Goal: Information Seeking & Learning: Learn about a topic

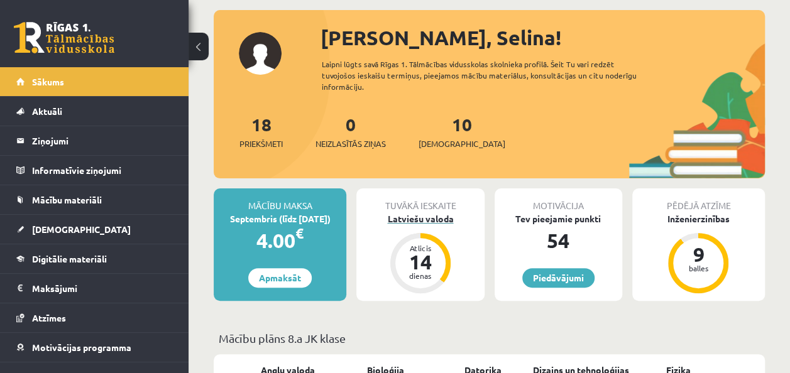
scroll to position [126, 0]
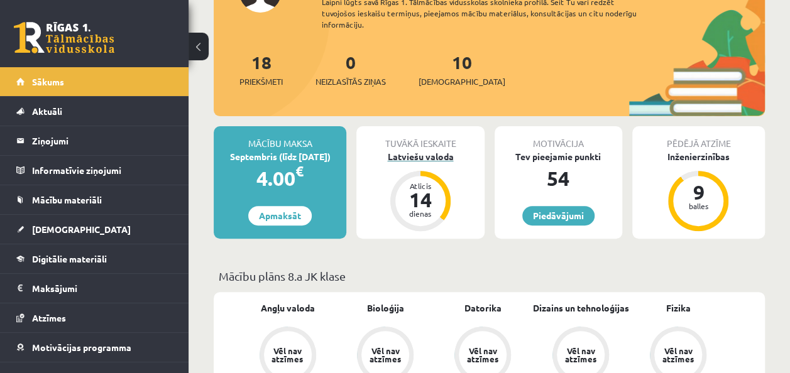
click at [421, 202] on div "14" at bounding box center [420, 200] width 38 height 20
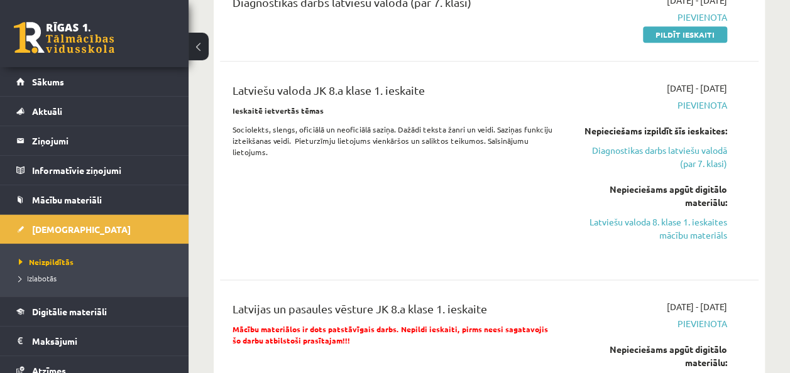
scroll to position [691, 0]
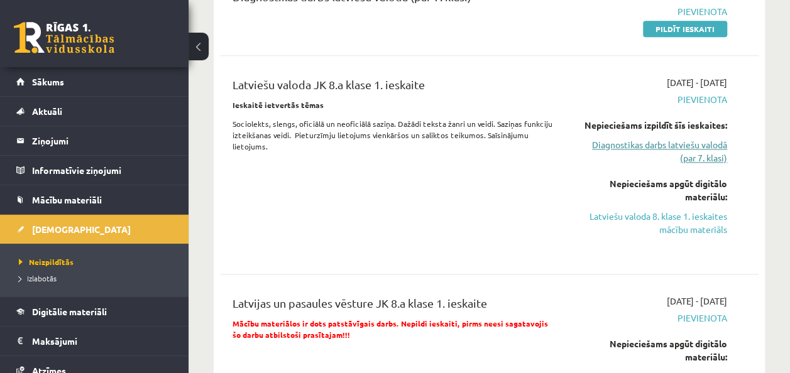
click at [619, 144] on link "Diagnostikas darbs latviešu valodā (par 7. klasi)" at bounding box center [651, 151] width 152 height 26
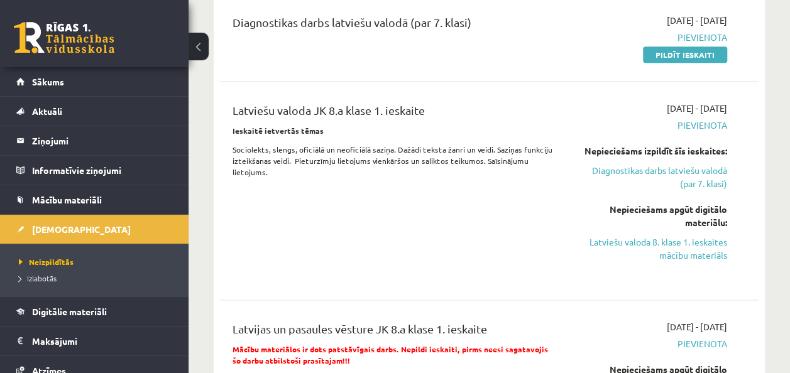
click at [653, 45] on div "2025-09-01 - 2025-09-15 Pievienota Pildīt ieskaiti" at bounding box center [650, 37] width 171 height 47
click at [649, 50] on link "Pildīt ieskaiti" at bounding box center [685, 54] width 84 height 16
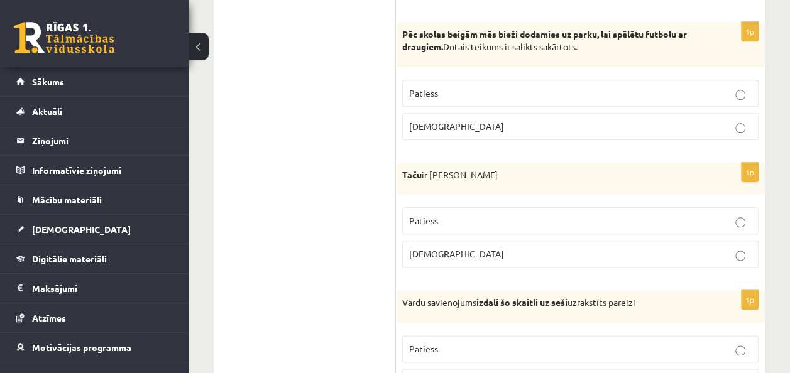
scroll to position [628, 0]
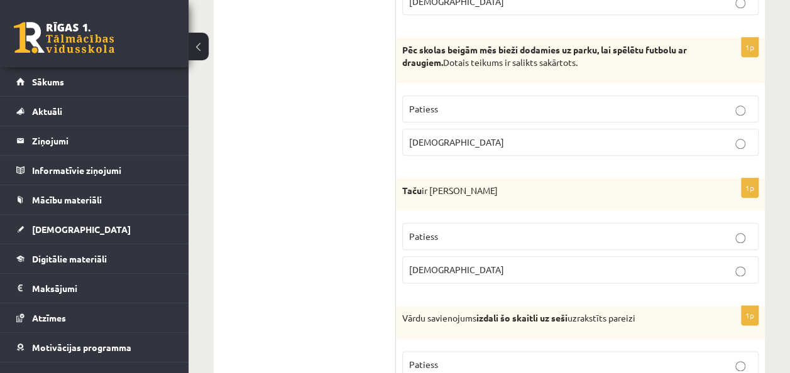
click at [739, 136] on p "[DEMOGRAPHIC_DATA]" at bounding box center [580, 142] width 342 height 13
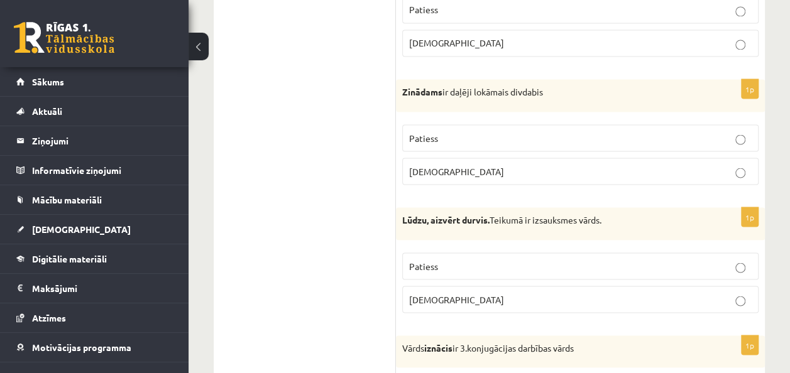
scroll to position [1131, 0]
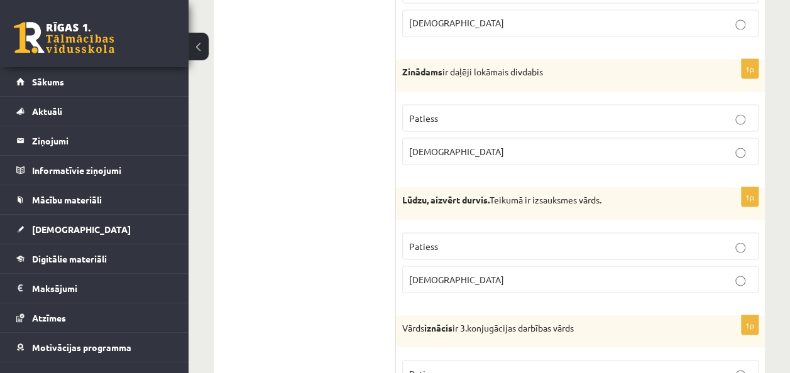
click at [734, 144] on p "Aplams" at bounding box center [580, 150] width 342 height 13
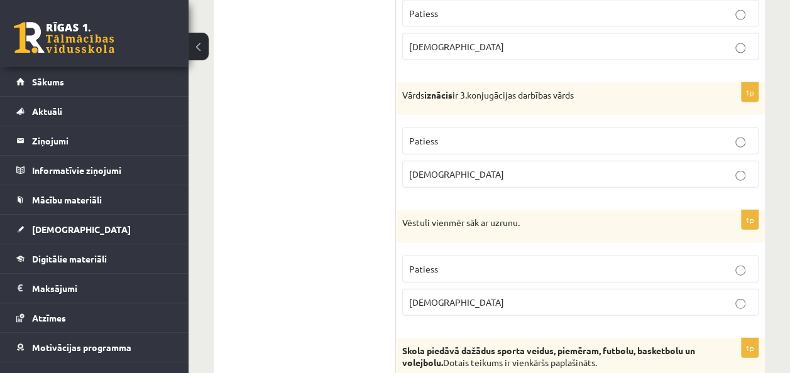
scroll to position [1382, 0]
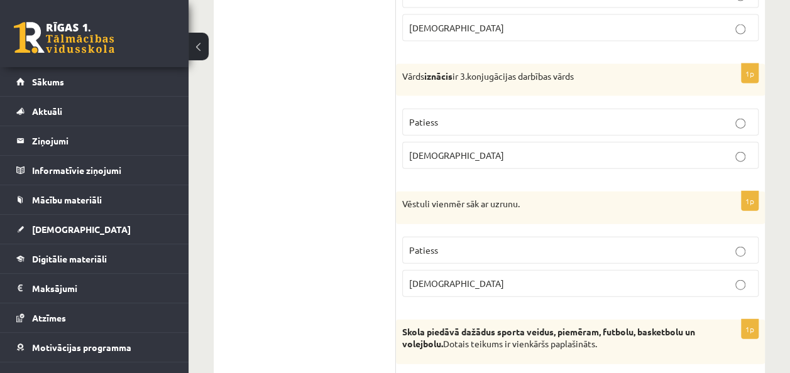
click at [743, 149] on p "Aplams" at bounding box center [580, 155] width 342 height 13
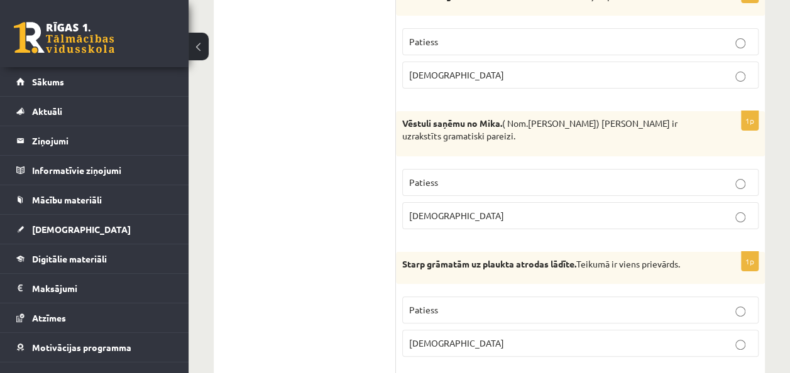
scroll to position [2387, 0]
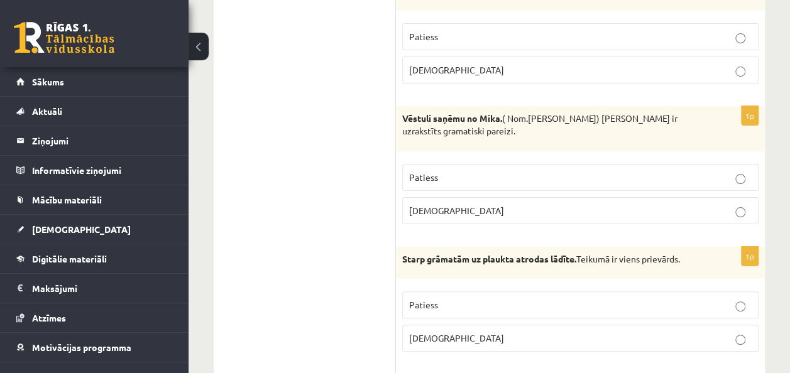
drag, startPoint x: 731, startPoint y: 148, endPoint x: 662, endPoint y: 90, distance: 91.0
click at [737, 204] on p "Aplams" at bounding box center [580, 210] width 342 height 13
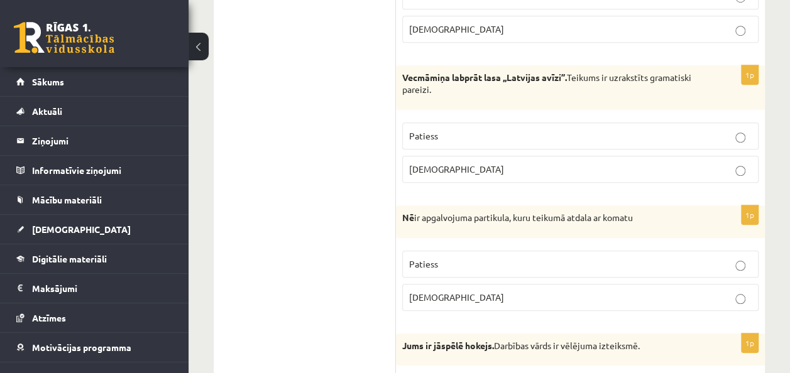
scroll to position [2827, 0]
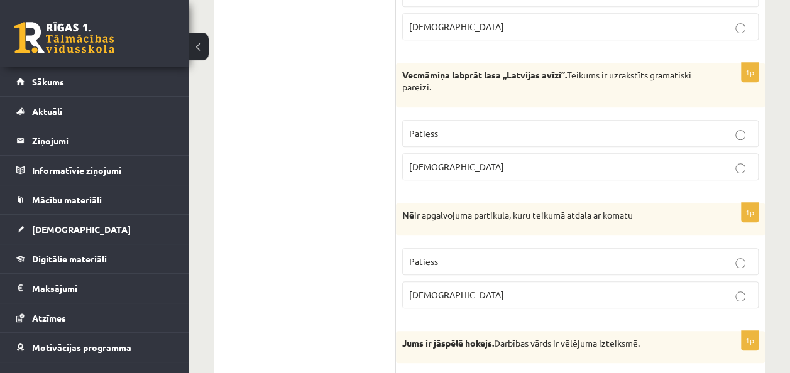
click at [744, 124] on label "Patiess" at bounding box center [580, 133] width 356 height 27
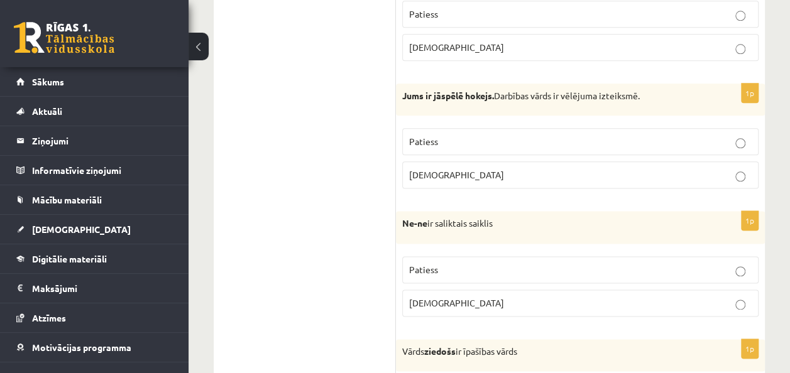
scroll to position [3078, 0]
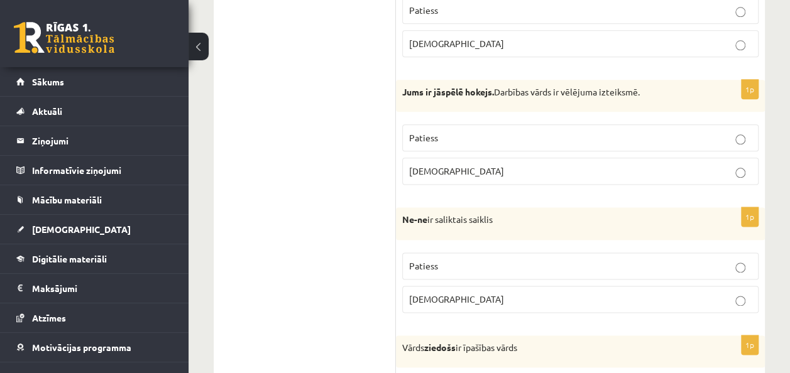
click at [738, 165] on p "Aplams" at bounding box center [580, 171] width 342 height 13
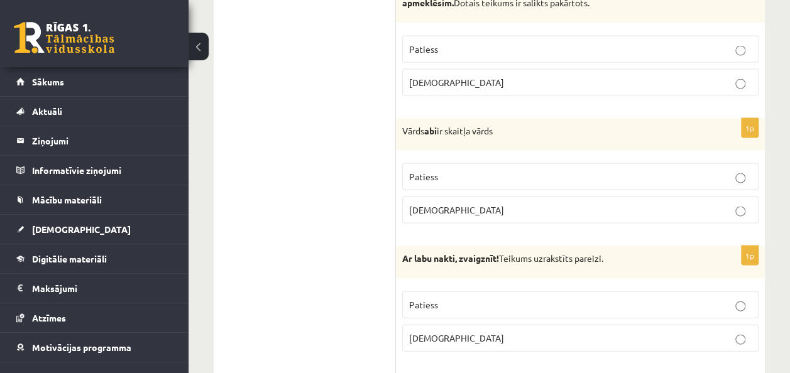
scroll to position [3581, 0]
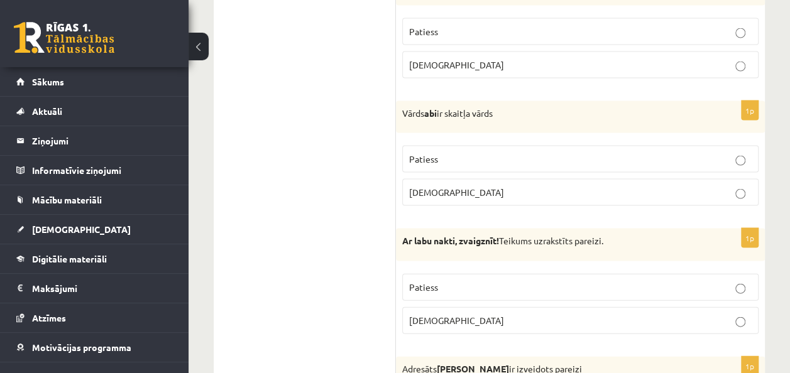
click at [734, 153] on p "Patiess" at bounding box center [580, 159] width 342 height 13
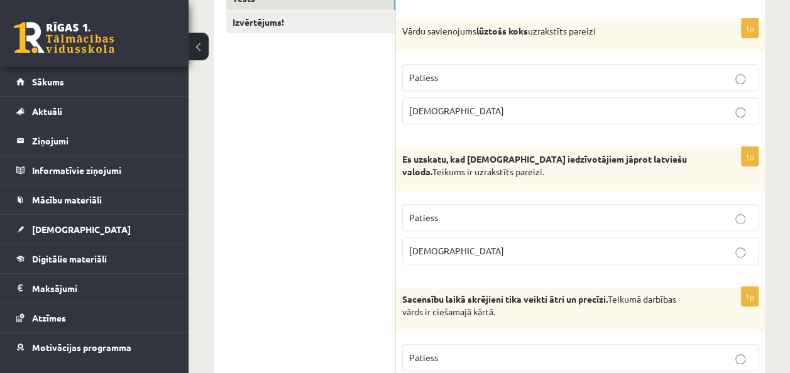
scroll to position [0, 0]
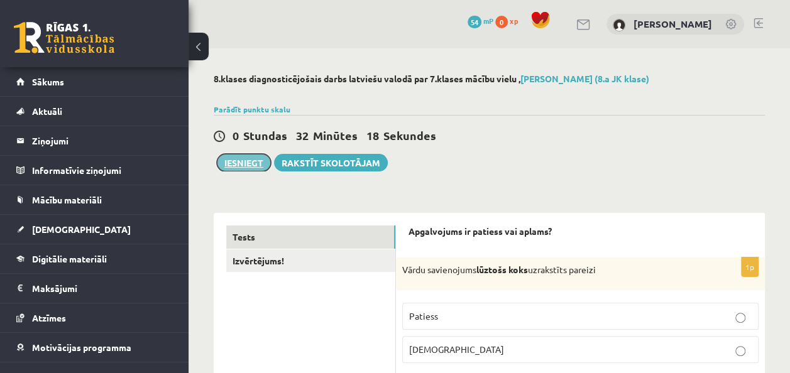
click at [243, 154] on button "Iesniegt" at bounding box center [244, 163] width 54 height 18
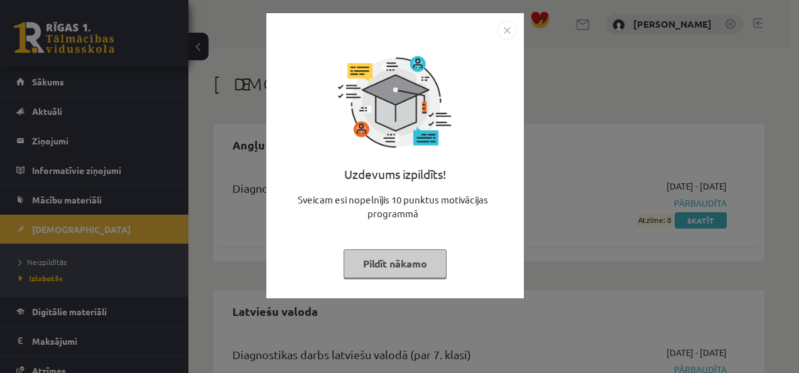
click at [421, 256] on button "Pildīt nākamo" at bounding box center [395, 263] width 103 height 29
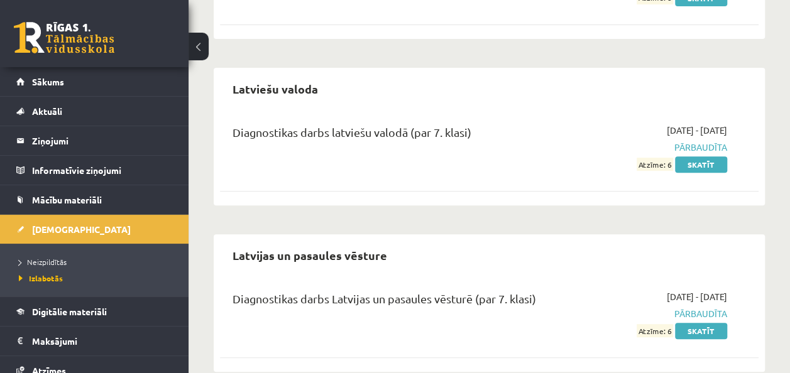
scroll to position [245, 0]
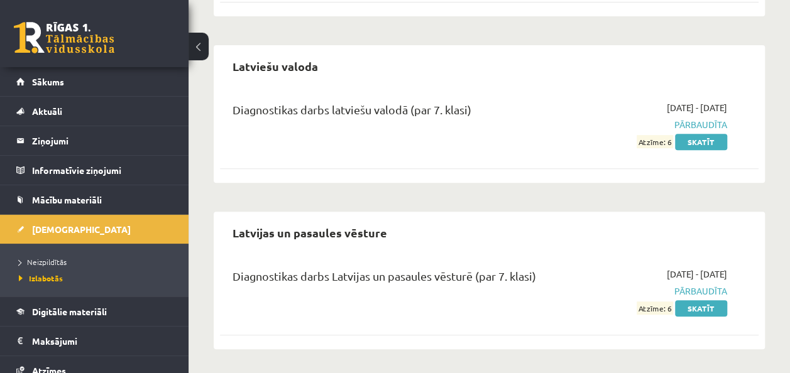
drag, startPoint x: 789, startPoint y: 292, endPoint x: 793, endPoint y: 279, distance: 13.7
drag, startPoint x: 793, startPoint y: 279, endPoint x: 777, endPoint y: 270, distance: 18.0
click at [777, 270] on div "Ieskaites Angļu valoda Diagnostikas darbs angļu valodā (par 7. klasi) 2025-09-0…" at bounding box center [488, 88] width 601 height 571
click at [764, 222] on div "Latvijas un pasaules vēsture Diagnostikas darbs Latvijas un pasaules vēsturē (p…" at bounding box center [489, 281] width 551 height 138
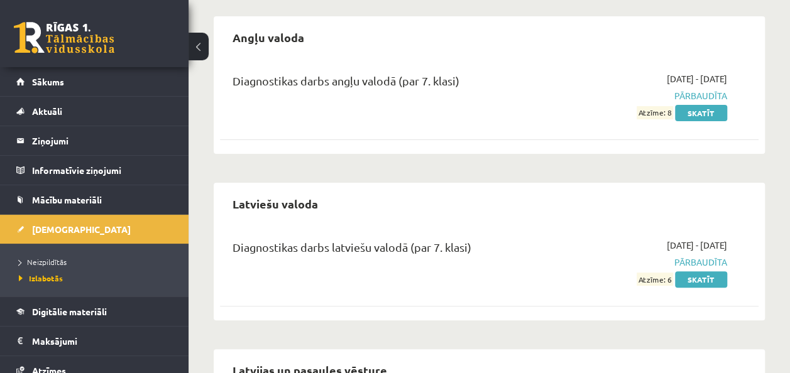
scroll to position [0, 0]
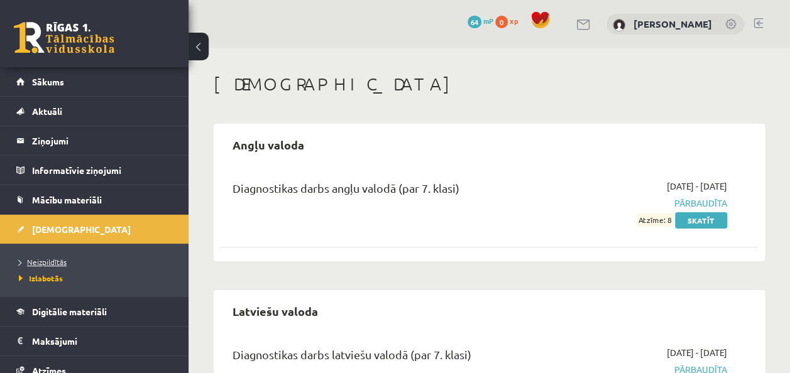
click at [70, 258] on link "Neizpildītās" at bounding box center [97, 261] width 157 height 11
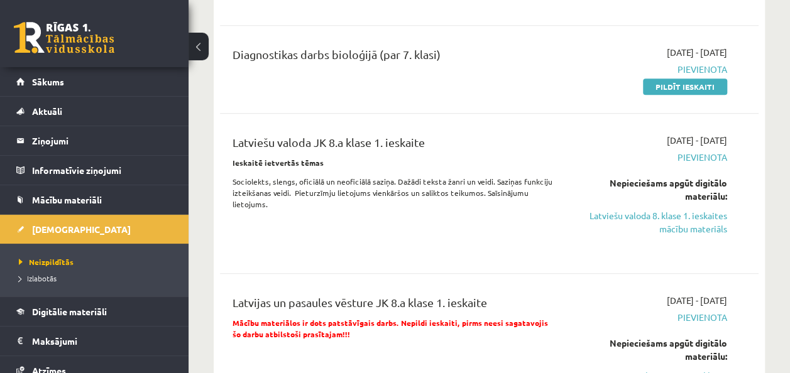
scroll to position [506, 0]
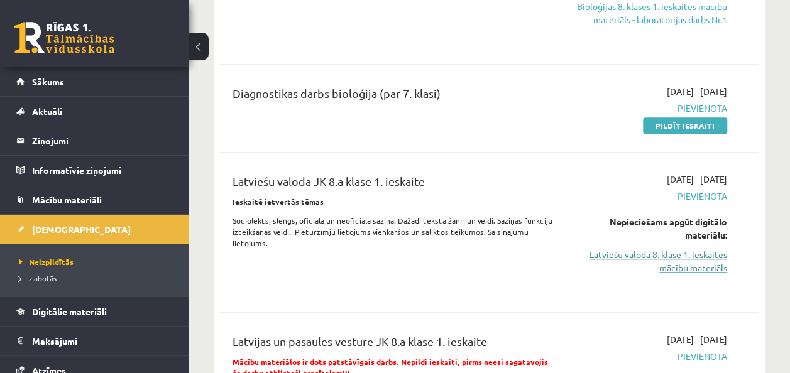
click at [692, 268] on link "Latviešu valoda 8. klase 1. ieskaites mācību materiāls" at bounding box center [651, 261] width 152 height 26
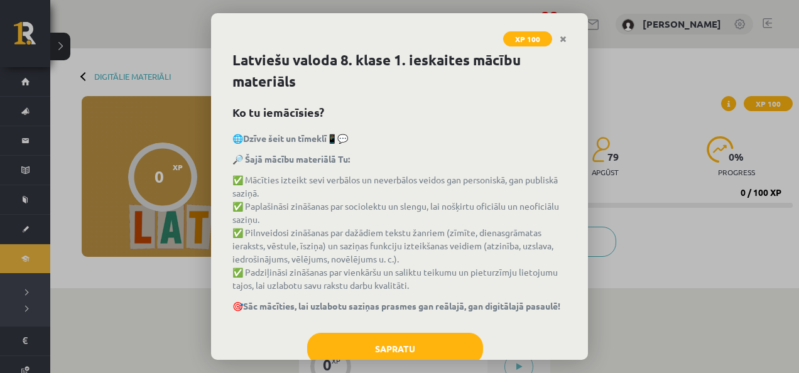
click at [589, 177] on div "XP 100 Latviešu valoda 8. klase 1. ieskaites mācību materiāls Ko tu iemācīsies?…" at bounding box center [399, 186] width 799 height 373
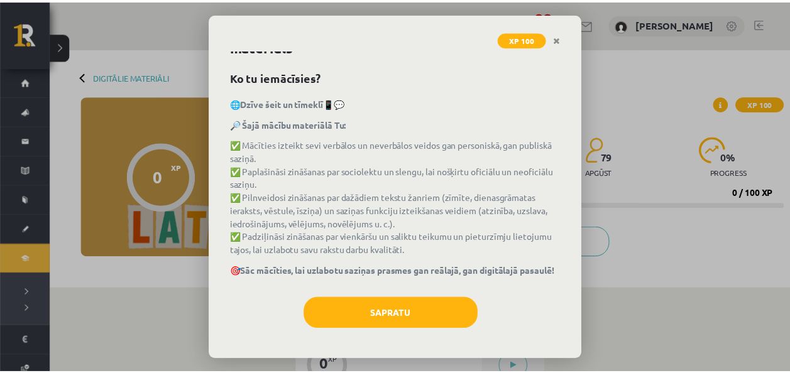
scroll to position [39, 0]
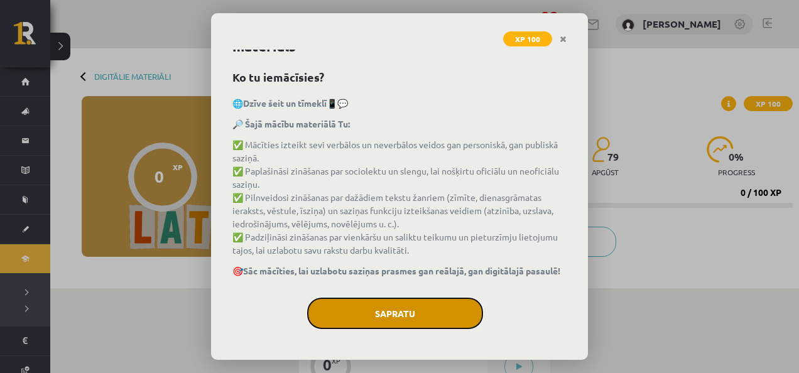
click at [413, 320] on button "Sapratu" at bounding box center [395, 313] width 176 height 31
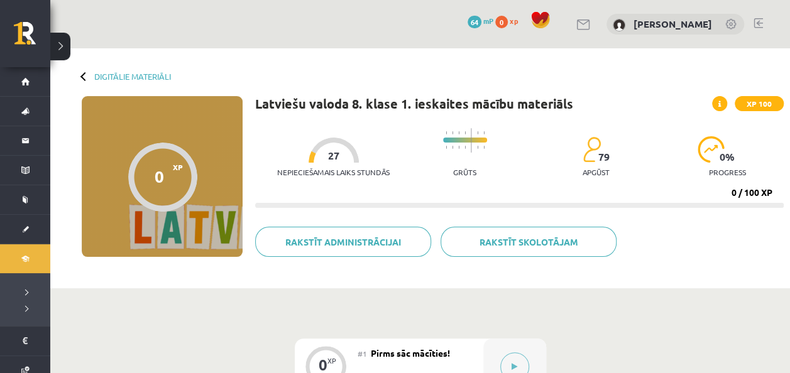
click at [722, 108] on span at bounding box center [719, 103] width 15 height 15
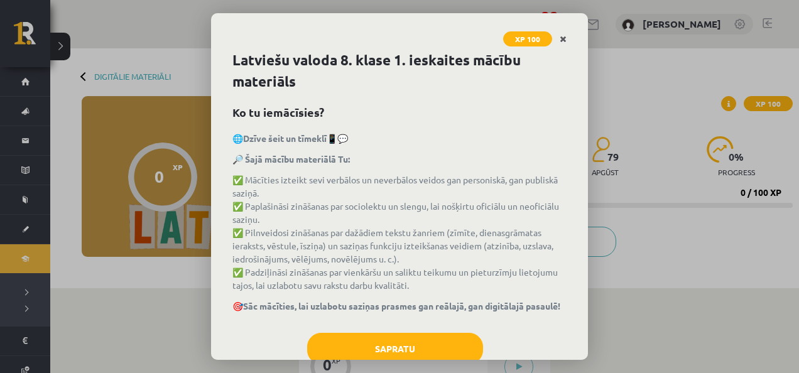
click at [569, 41] on link "Close" at bounding box center [563, 39] width 22 height 25
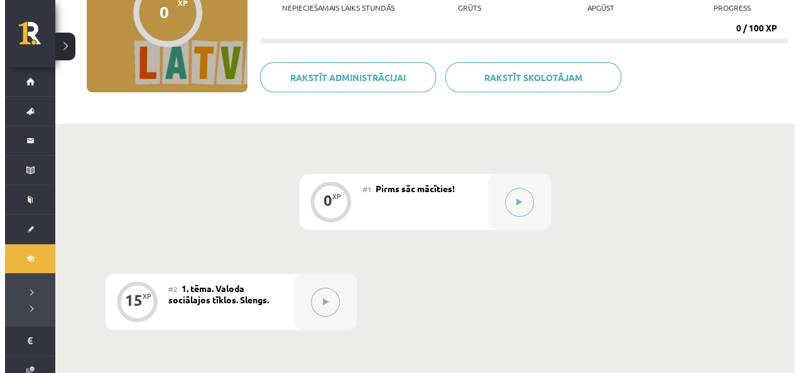
scroll to position [163, 0]
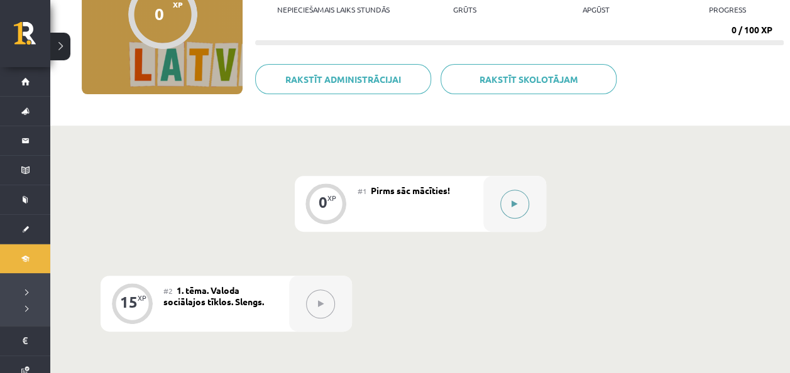
drag, startPoint x: 513, startPoint y: 198, endPoint x: 509, endPoint y: 204, distance: 7.2
click at [509, 204] on button at bounding box center [514, 204] width 29 height 29
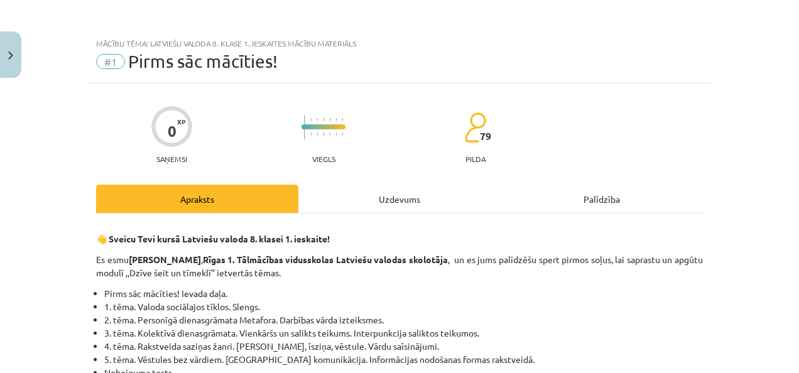
click at [509, 204] on div "Mācību tēma: Latviešu valoda 8. klase 1. ieskaites mācību materiāls #1 Pirms sā…" at bounding box center [399, 186] width 799 height 373
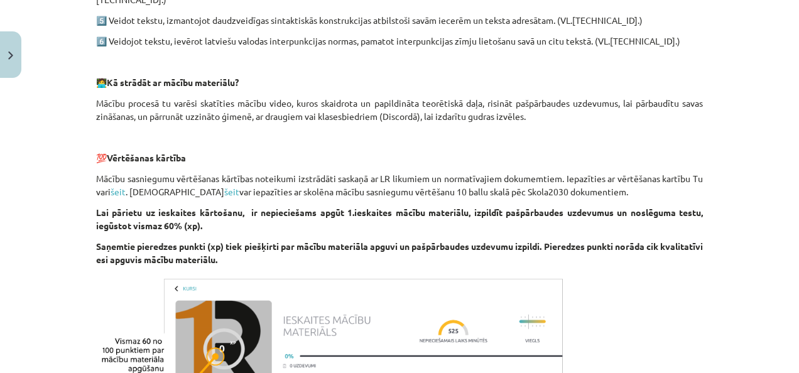
scroll to position [929, 0]
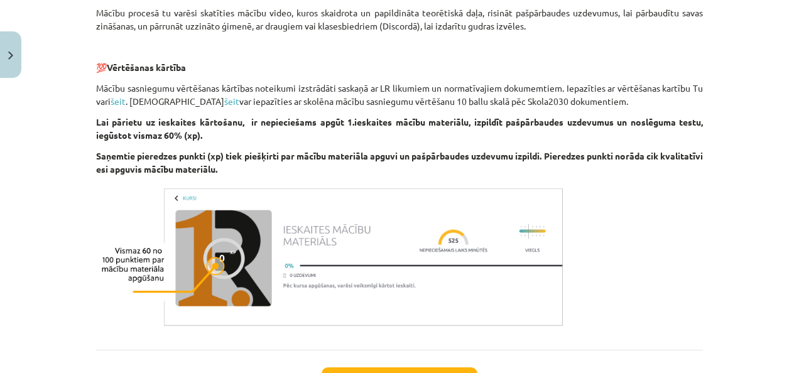
drag, startPoint x: 783, startPoint y: 259, endPoint x: 794, endPoint y: 263, distance: 11.7
click at [794, 263] on div "Mācību tēma: Latviešu valoda 8. klase 1. ieskaites mācību materiāls #1 Pirms sā…" at bounding box center [399, 186] width 799 height 373
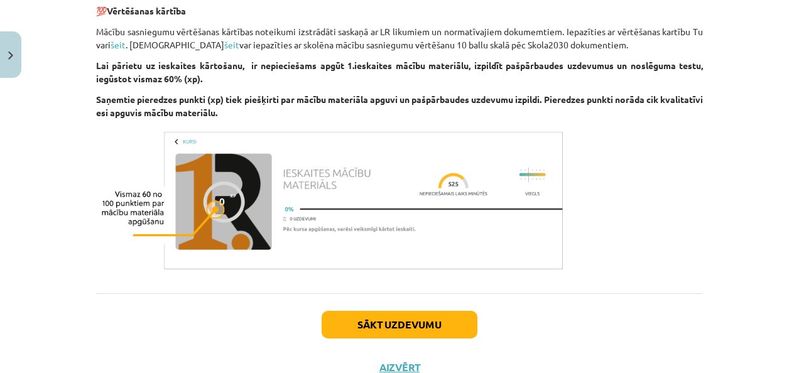
scroll to position [978, 0]
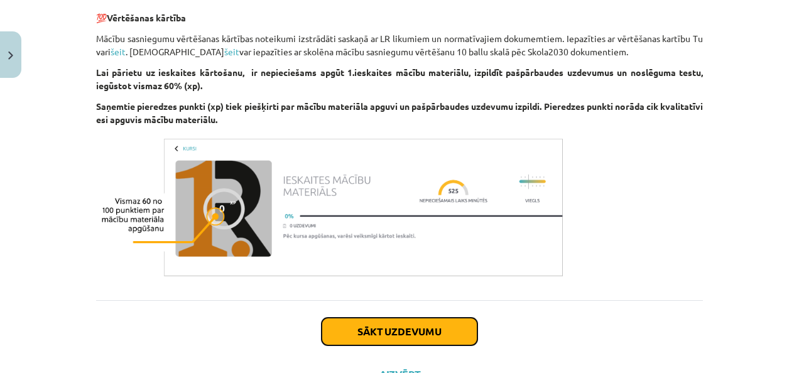
click at [440, 330] on button "Sākt uzdevumu" at bounding box center [400, 332] width 156 height 28
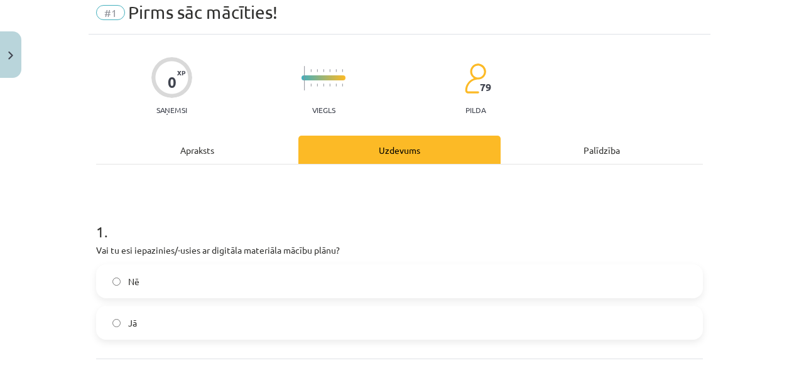
scroll to position [31, 0]
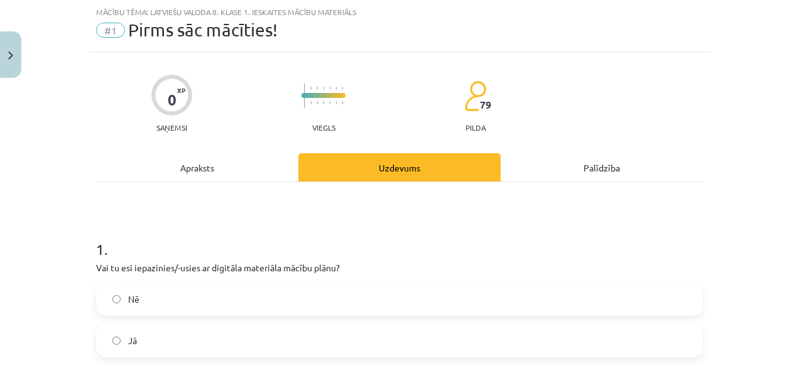
drag, startPoint x: 112, startPoint y: 346, endPoint x: 80, endPoint y: 341, distance: 31.8
click at [80, 341] on div "Mācību tēma: Latviešu valoda 8. klase 1. ieskaites mācību materiāls #1 Pirms sā…" at bounding box center [399, 186] width 799 height 373
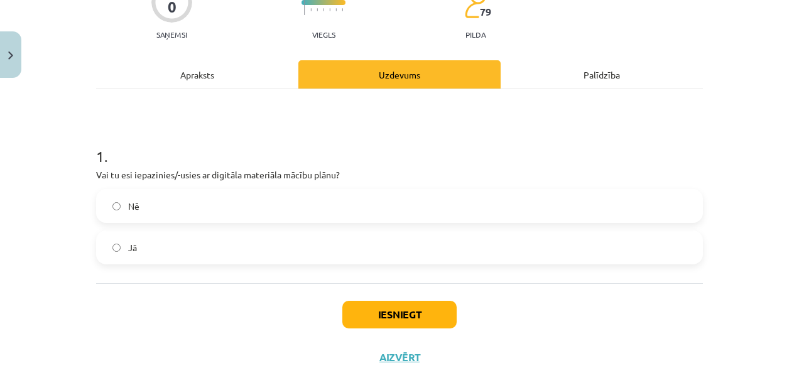
scroll to position [150, 0]
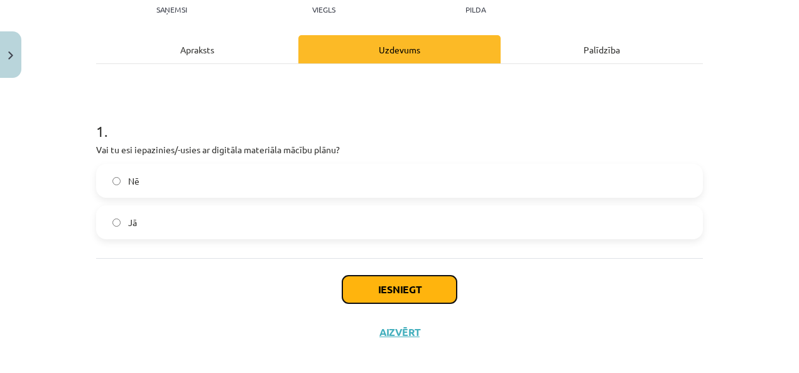
click at [422, 284] on button "Iesniegt" at bounding box center [399, 290] width 114 height 28
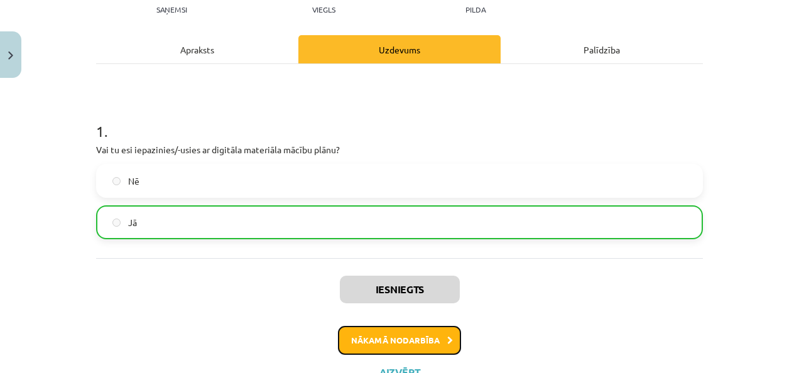
click at [441, 330] on button "Nākamā nodarbība" at bounding box center [399, 340] width 123 height 29
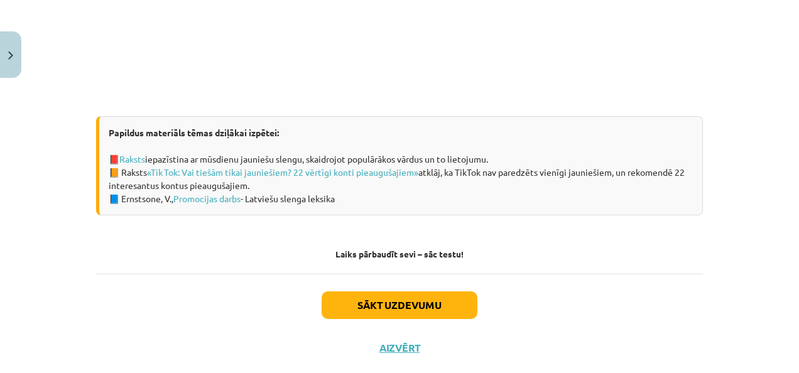
scroll to position [864, 0]
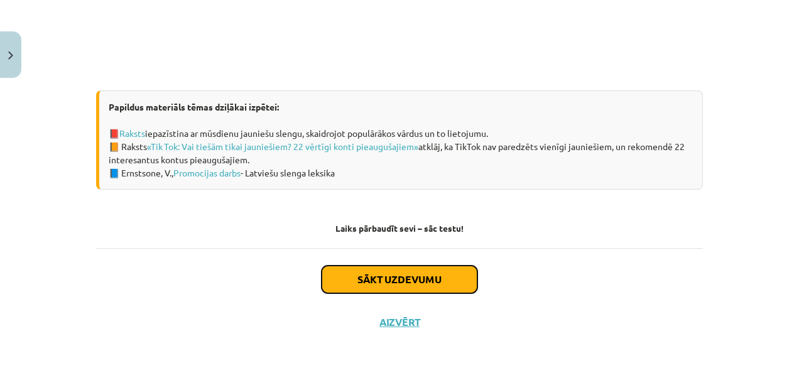
click at [411, 274] on button "Sākt uzdevumu" at bounding box center [400, 280] width 156 height 28
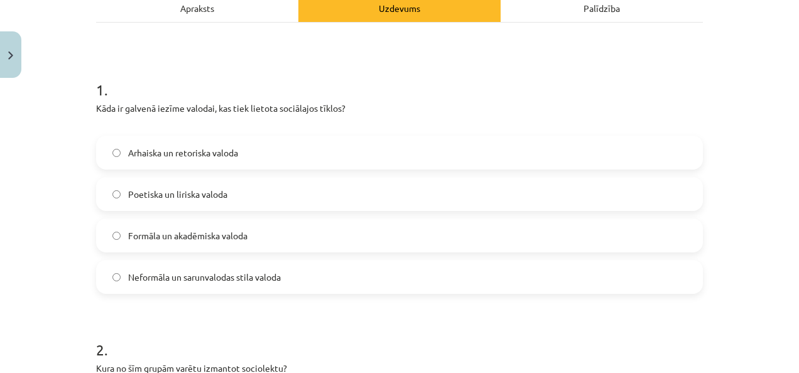
scroll to position [193, 0]
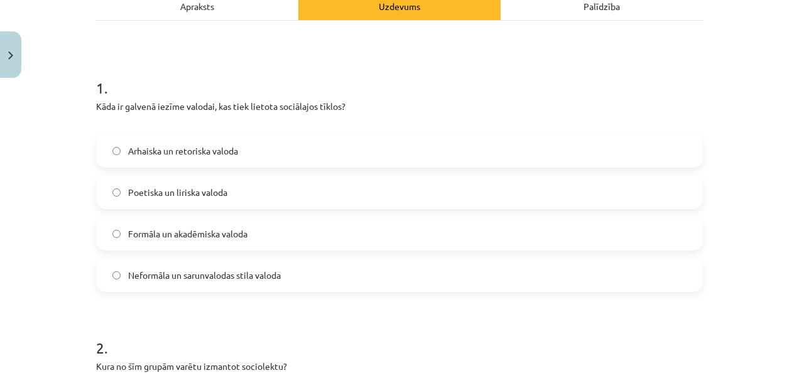
click at [110, 270] on label "Neformāla un sarunvalodas stila valoda" at bounding box center [399, 274] width 604 height 31
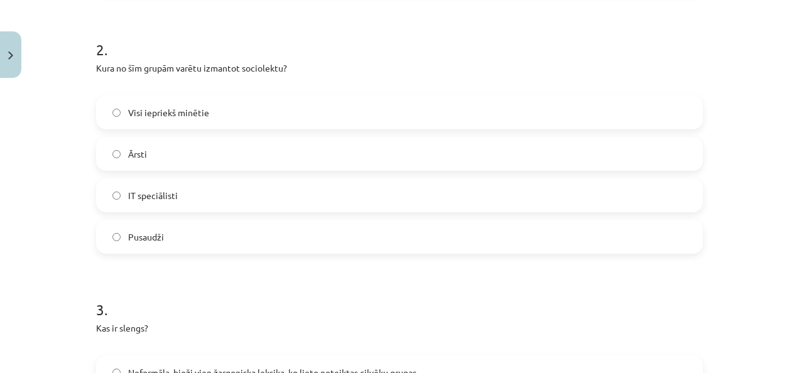
scroll to position [494, 0]
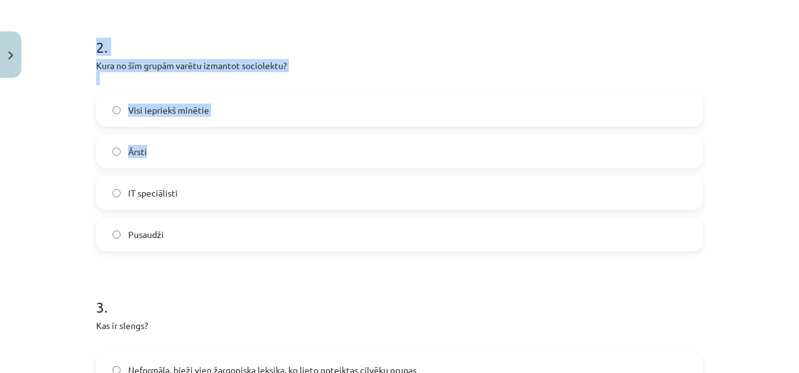
drag, startPoint x: 789, startPoint y: 142, endPoint x: 799, endPoint y: 165, distance: 24.5
click at [799, 165] on html "0 Dāvanas 64 mP 0 xp Selina Zaglula Sākums Aktuāli Kā mācīties eSKOLĀ Kontakti …" at bounding box center [399, 23] width 799 height 373
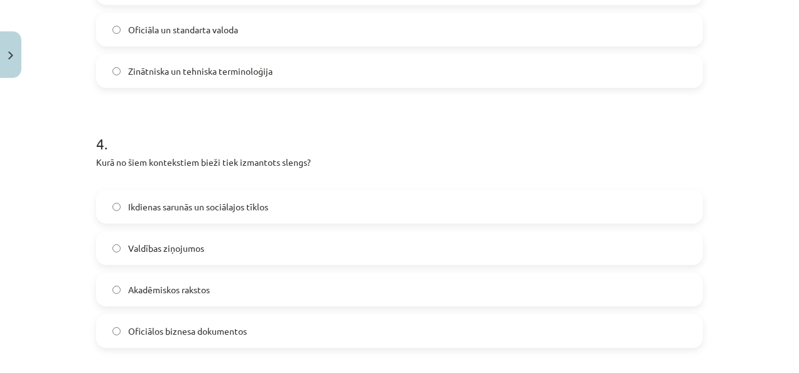
scroll to position [915, 0]
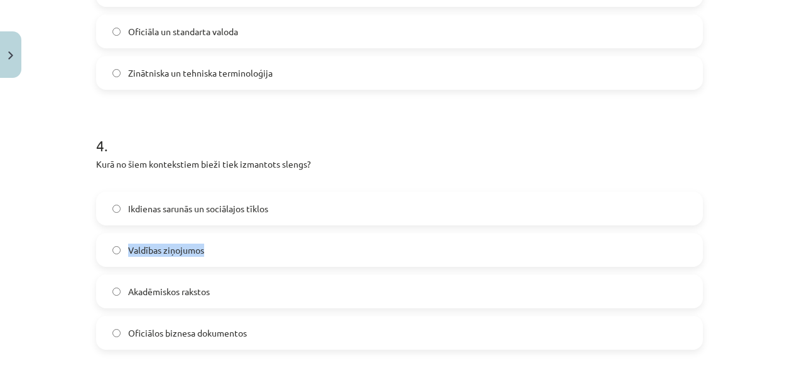
drag, startPoint x: 788, startPoint y: 253, endPoint x: 780, endPoint y: 194, distance: 59.6
click at [780, 194] on div "Mācību tēma: Latviešu valoda 8. klase 1. ieskaites mācību materiāls #2 1. tēma.…" at bounding box center [399, 186] width 799 height 373
click at [733, 178] on div "Mācību tēma: Latviešu valoda 8. klase 1. ieskaites mācību materiāls #2 1. tēma.…" at bounding box center [399, 186] width 799 height 373
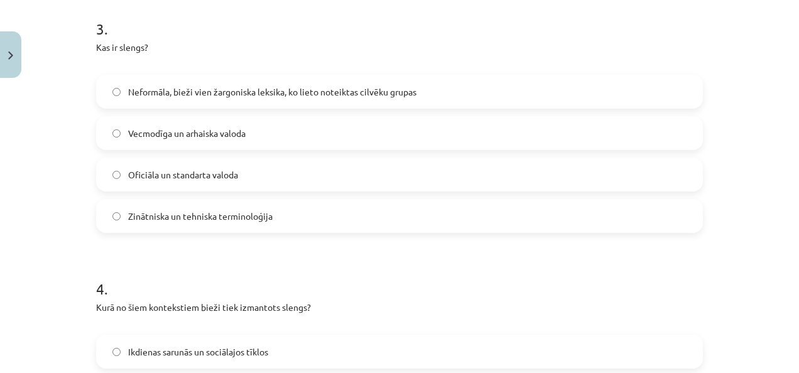
scroll to position [788, 0]
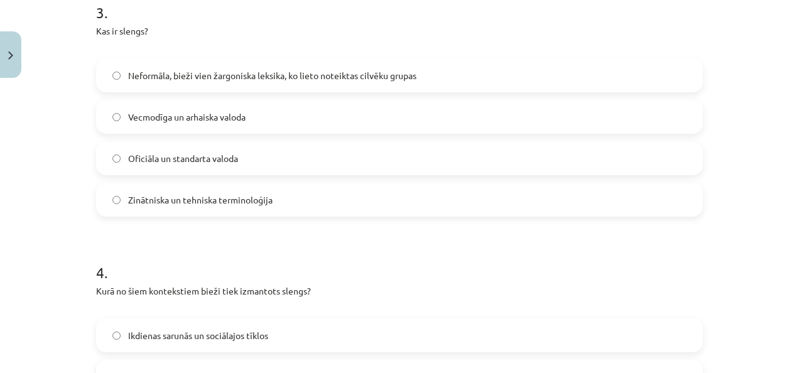
click at [107, 68] on label "Neformāla, bieži vien žargoniska leksika, ko lieto noteiktas cilvēku grupas" at bounding box center [399, 75] width 604 height 31
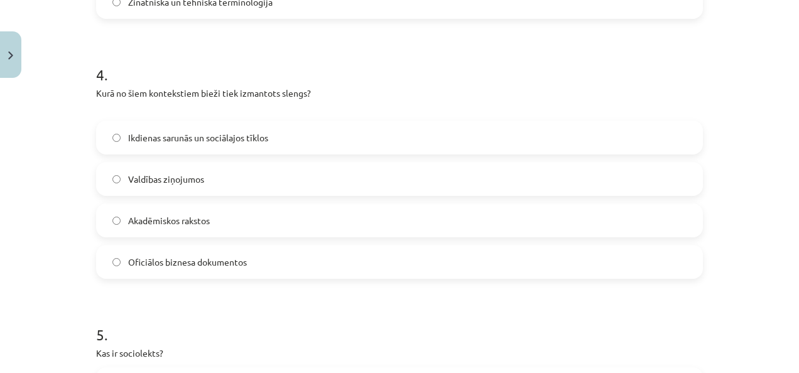
scroll to position [996, 0]
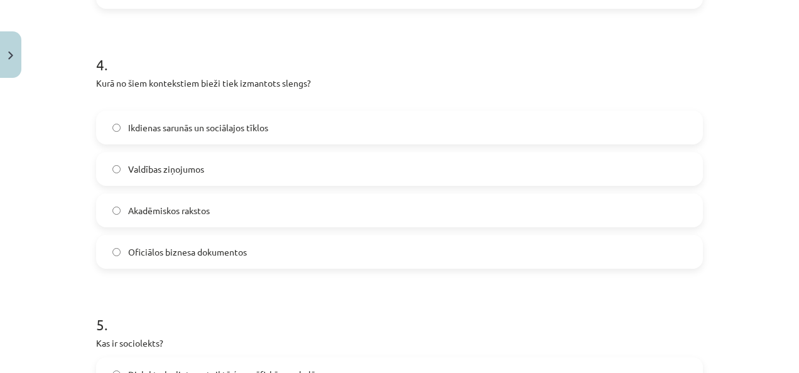
click at [117, 129] on label "Ikdienas sarunās un sociālajos tīklos" at bounding box center [399, 127] width 604 height 31
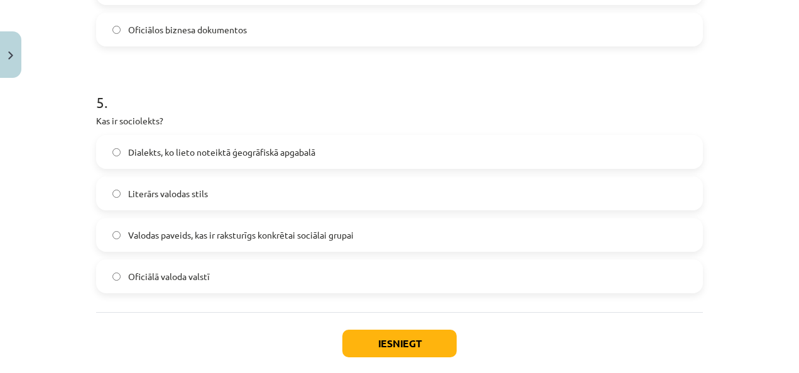
scroll to position [1233, 0]
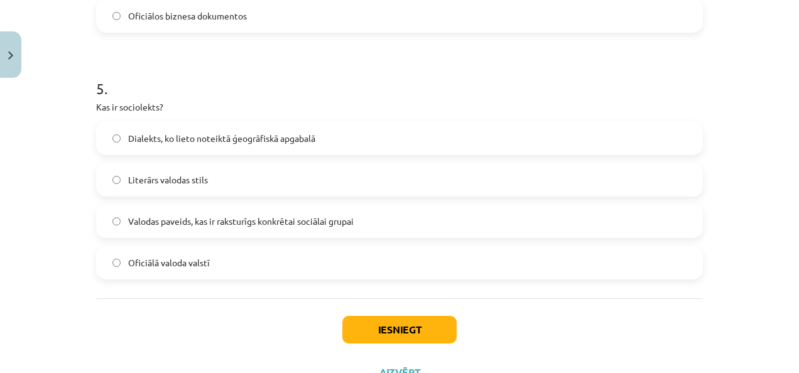
click at [109, 127] on label "Dialekts, ko lieto noteiktā ģeogrāfiskā apgabalā" at bounding box center [399, 138] width 604 height 31
click at [412, 324] on button "Iesniegt" at bounding box center [399, 330] width 114 height 28
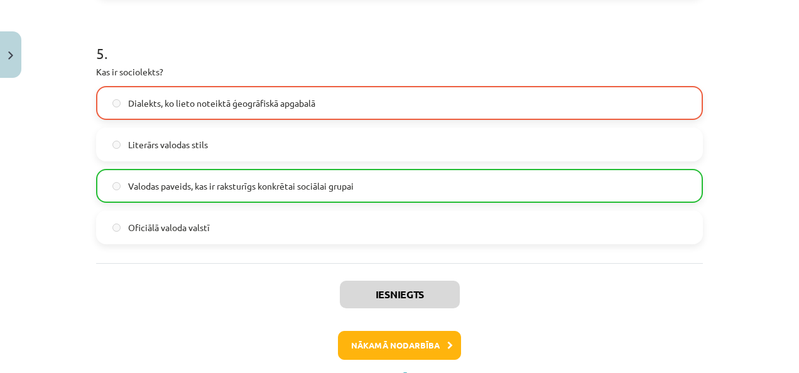
scroll to position [1323, 0]
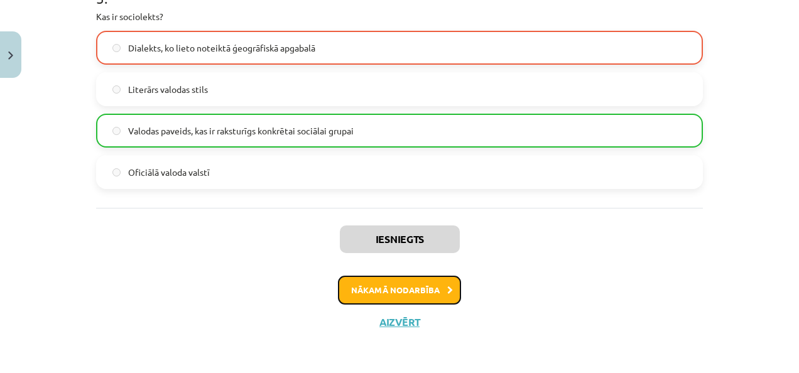
click at [405, 284] on button "Nākamā nodarbība" at bounding box center [399, 290] width 123 height 29
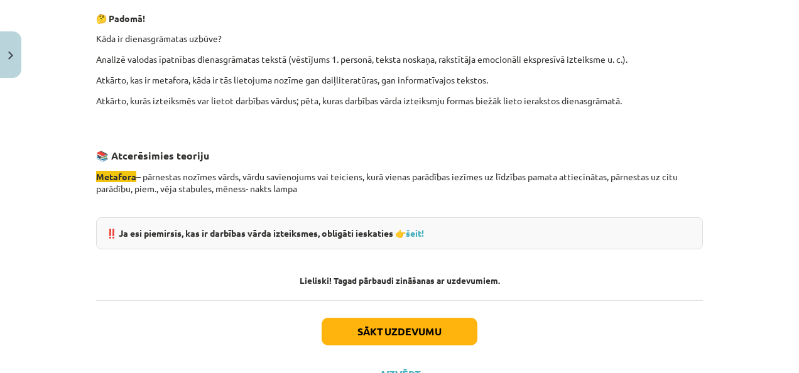
scroll to position [1230, 0]
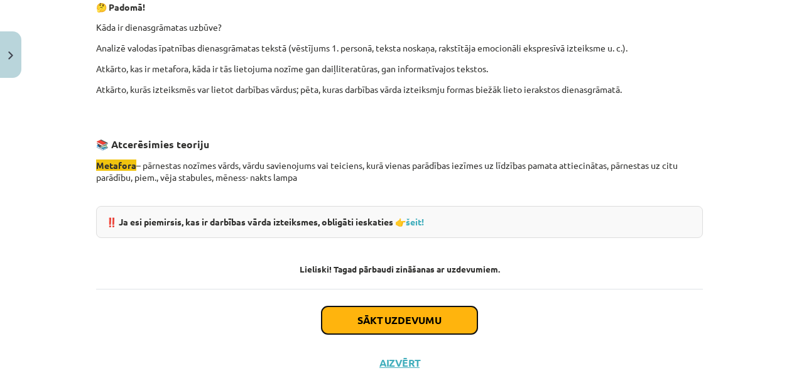
click at [436, 314] on button "Sākt uzdevumu" at bounding box center [400, 321] width 156 height 28
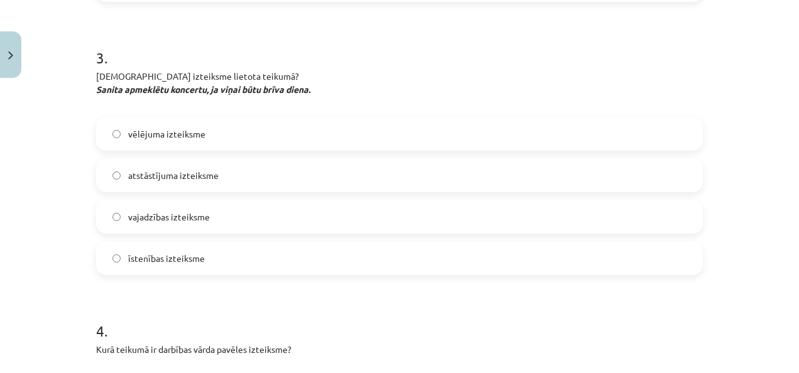
scroll to position [758, 0]
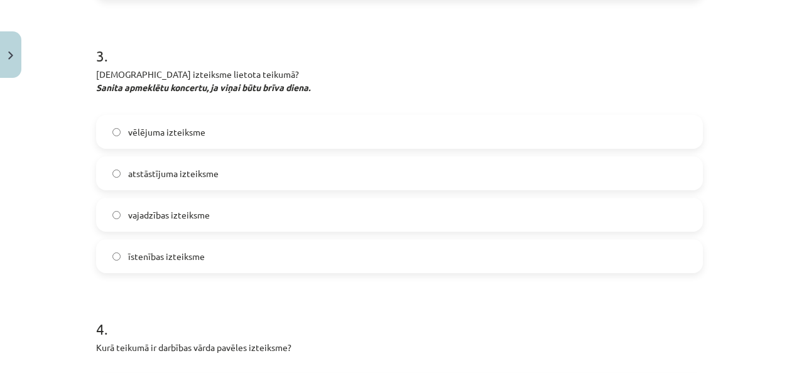
click at [117, 173] on label "atstāstījuma izteiksme" at bounding box center [399, 173] width 604 height 31
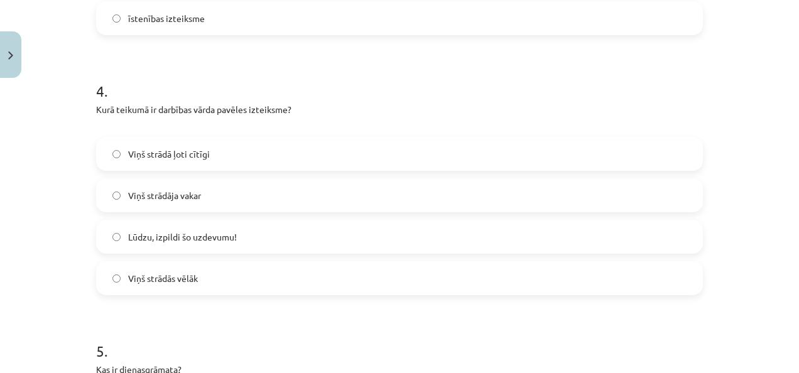
scroll to position [1011, 0]
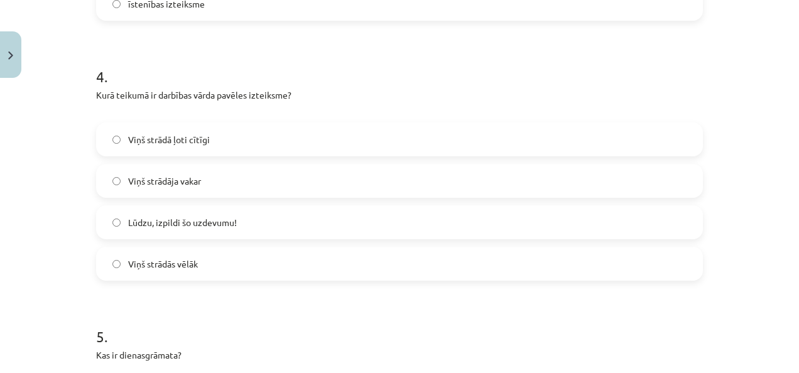
click at [112, 258] on label "Viņš strādās vēlāk" at bounding box center [399, 263] width 604 height 31
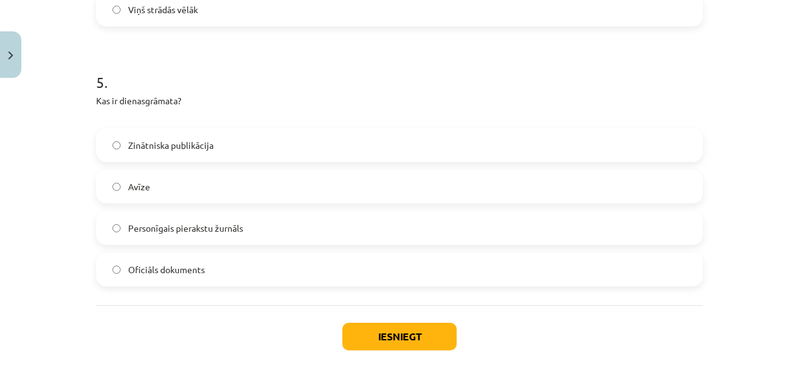
scroll to position [1267, 0]
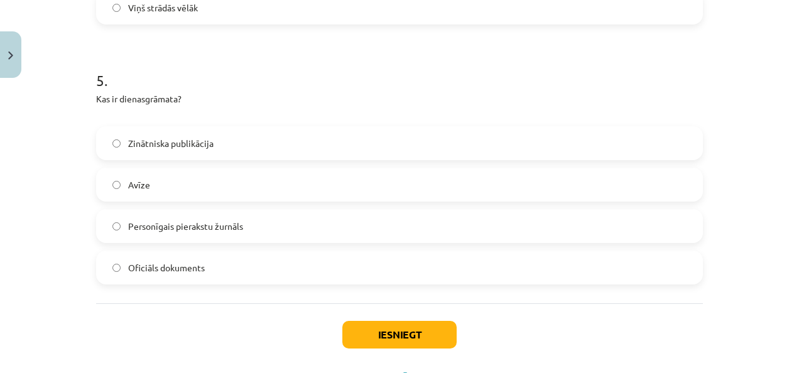
click at [121, 217] on label "Personīgais pierakstu žurnāls" at bounding box center [399, 225] width 604 height 31
click at [353, 340] on button "Iesniegt" at bounding box center [399, 335] width 114 height 28
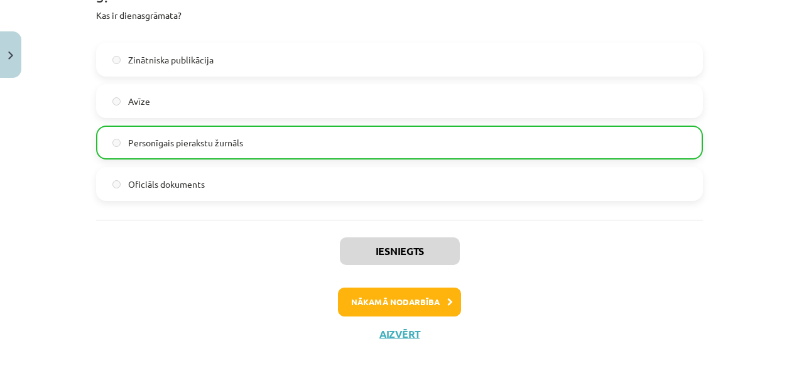
scroll to position [1363, 0]
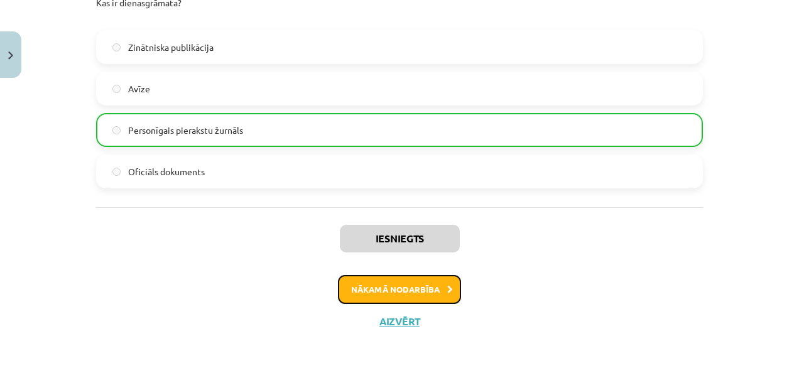
click at [435, 290] on button "Nākamā nodarbība" at bounding box center [399, 289] width 123 height 29
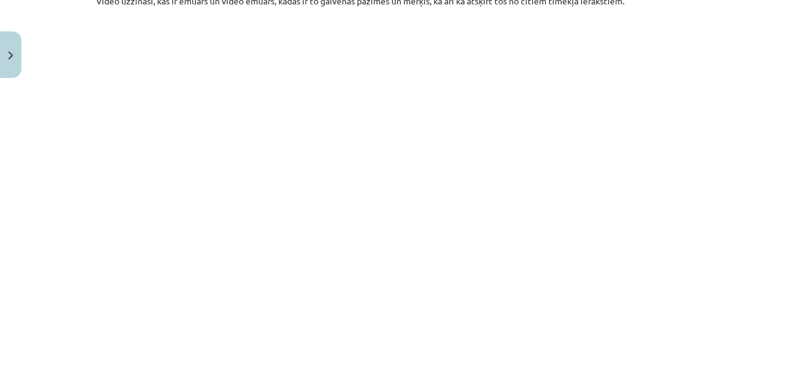
scroll to position [500, 0]
drag, startPoint x: 788, startPoint y: 209, endPoint x: 786, endPoint y: 221, distance: 12.7
click at [786, 221] on div "Mācību tēma: Latviešu valoda 8. klase 1. ieskaites mācību materiāls #4 3. tēma.…" at bounding box center [399, 186] width 799 height 373
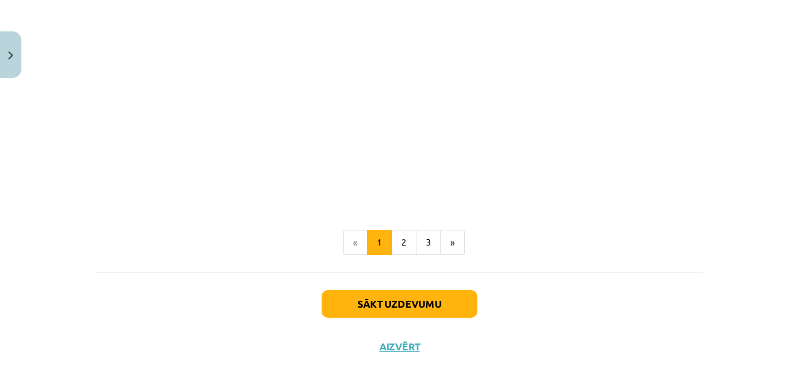
scroll to position [702, 0]
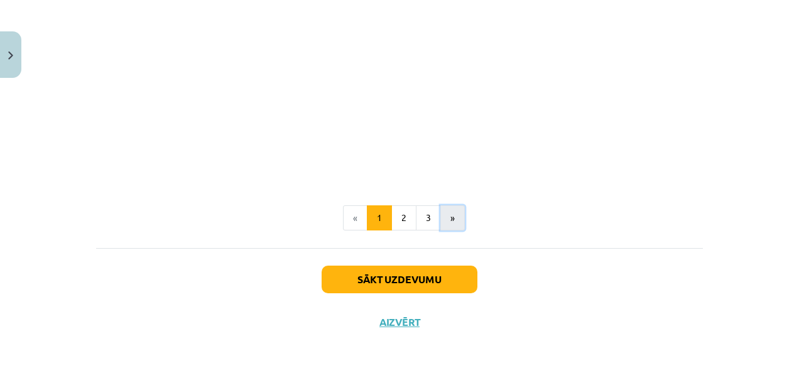
click at [444, 219] on button "»" at bounding box center [452, 217] width 25 height 25
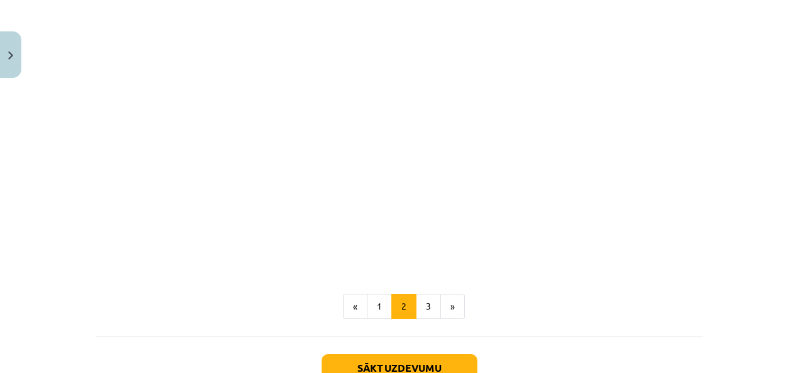
scroll to position [415, 0]
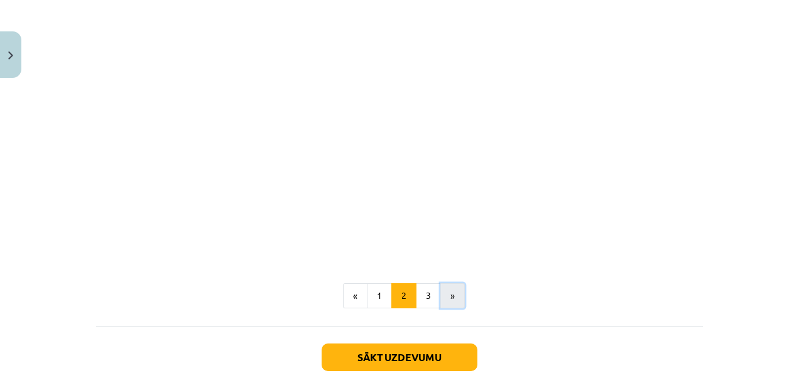
click at [455, 296] on button "»" at bounding box center [452, 295] width 25 height 25
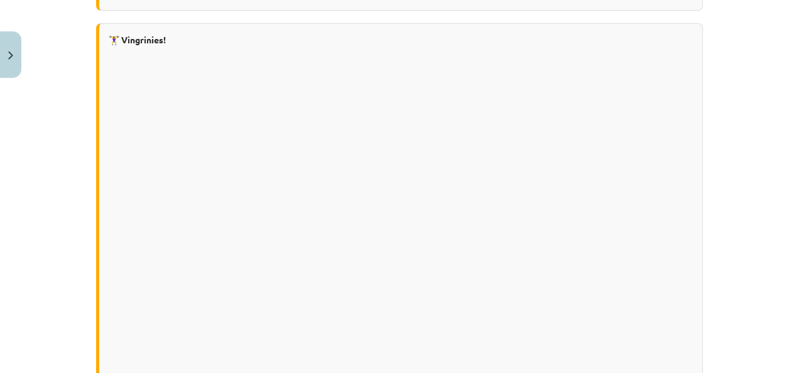
scroll to position [705, 0]
